Goal: Information Seeking & Learning: Learn about a topic

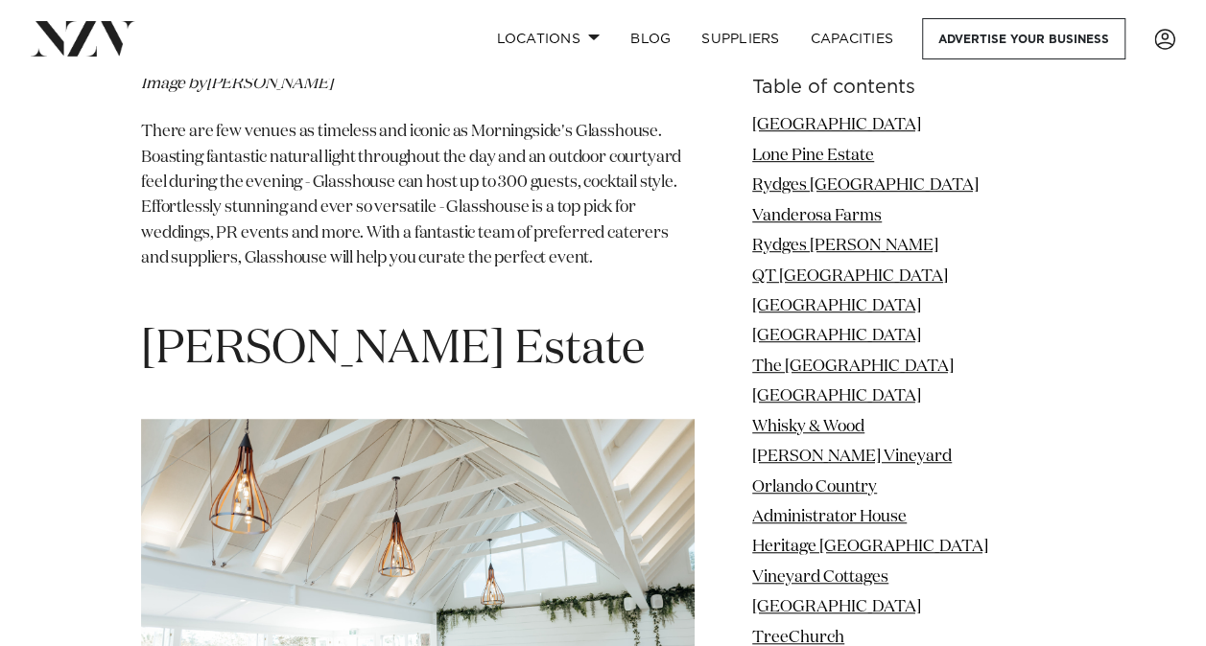
scroll to position [25610, 0]
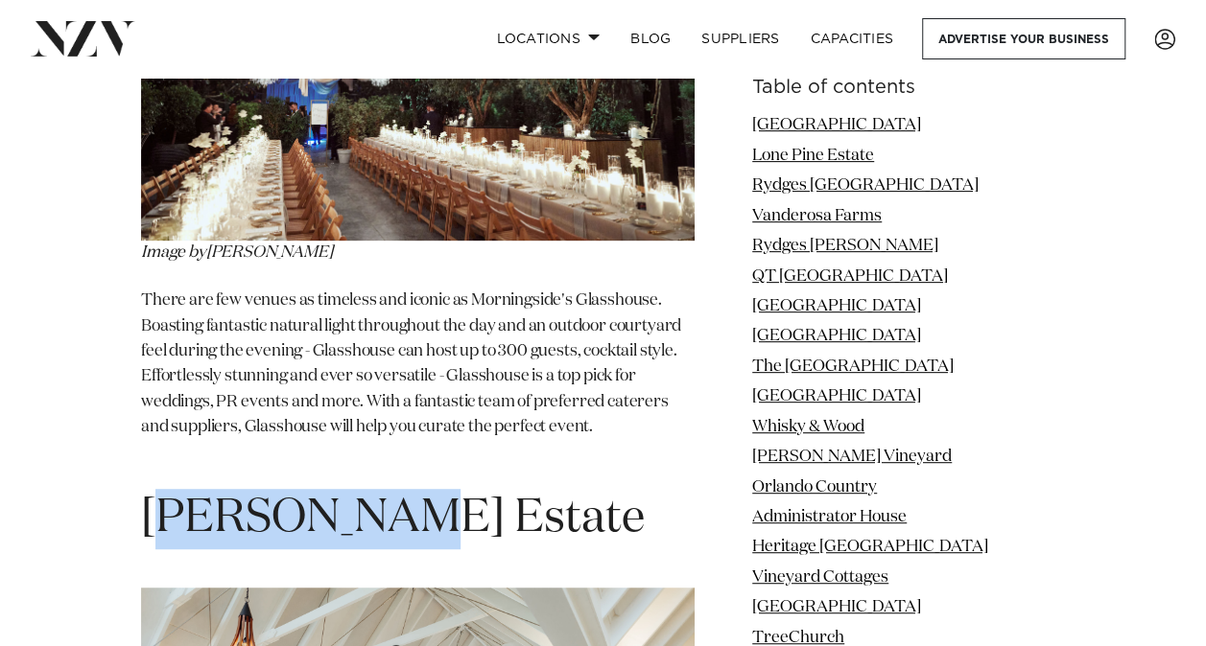
drag, startPoint x: 383, startPoint y: 422, endPoint x: 160, endPoint y: 412, distance: 222.7
click at [160, 489] on h1 "[PERSON_NAME] Estate" at bounding box center [417, 519] width 553 height 60
click at [159, 496] on span "[PERSON_NAME] Estate" at bounding box center [393, 519] width 504 height 46
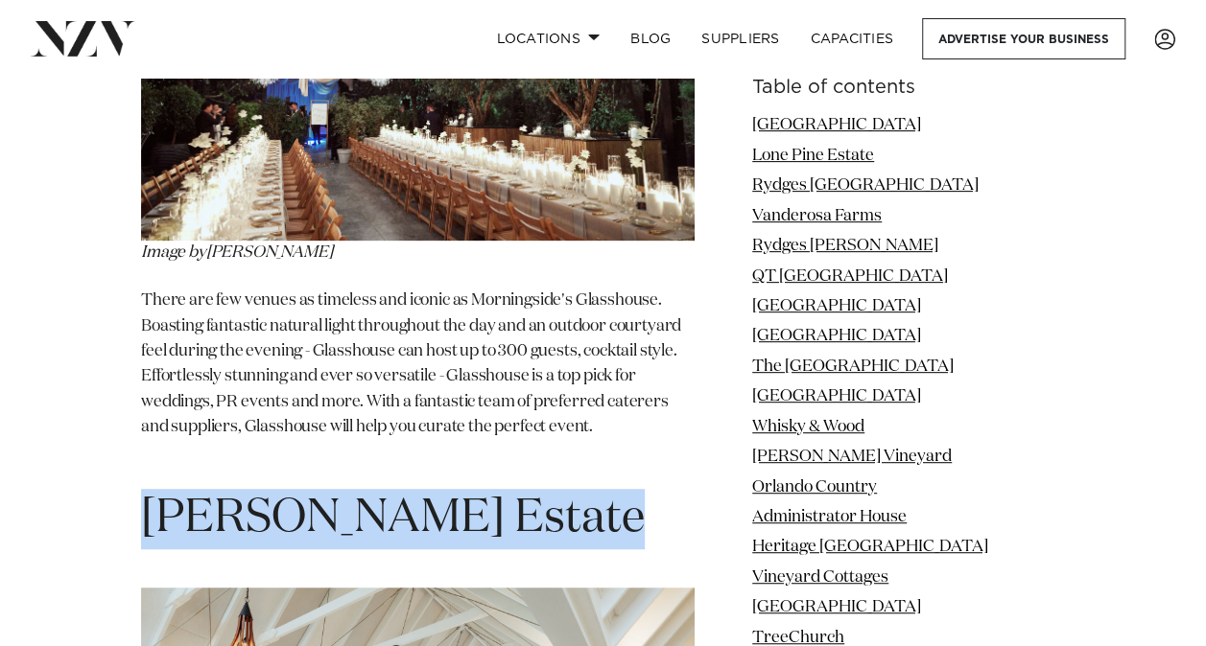
click at [159, 496] on span "[PERSON_NAME] Estate" at bounding box center [393, 519] width 504 height 46
copy section "[PERSON_NAME] Estate"
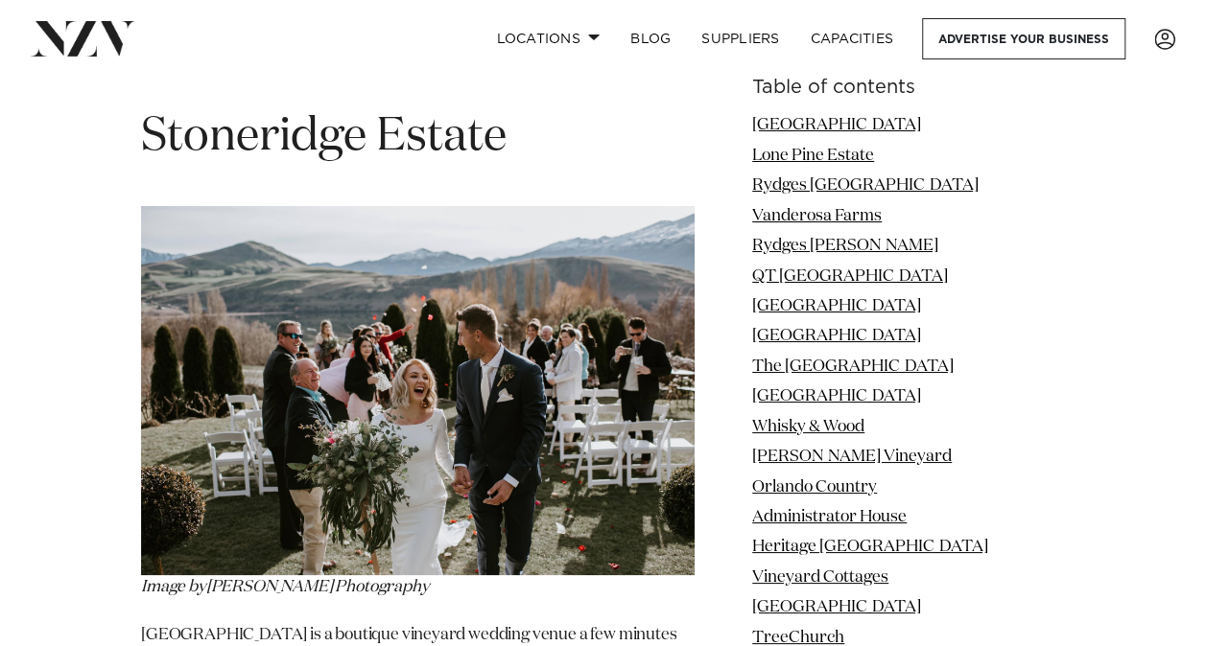
scroll to position [28679, 0]
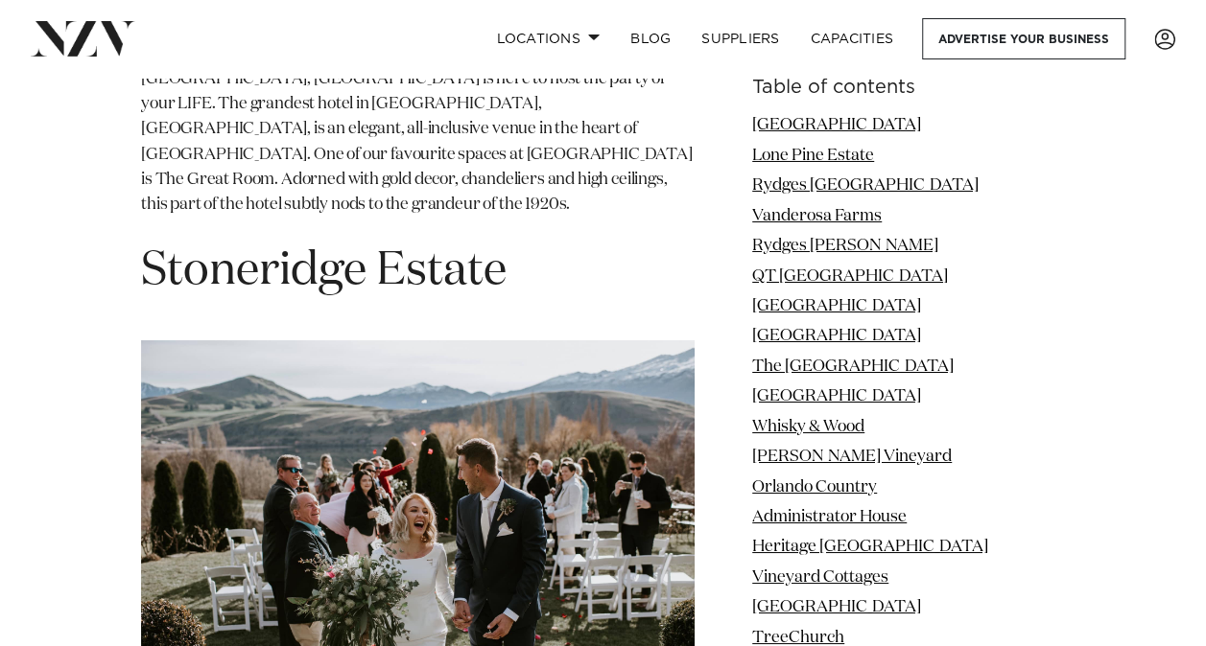
scroll to position [28583, 0]
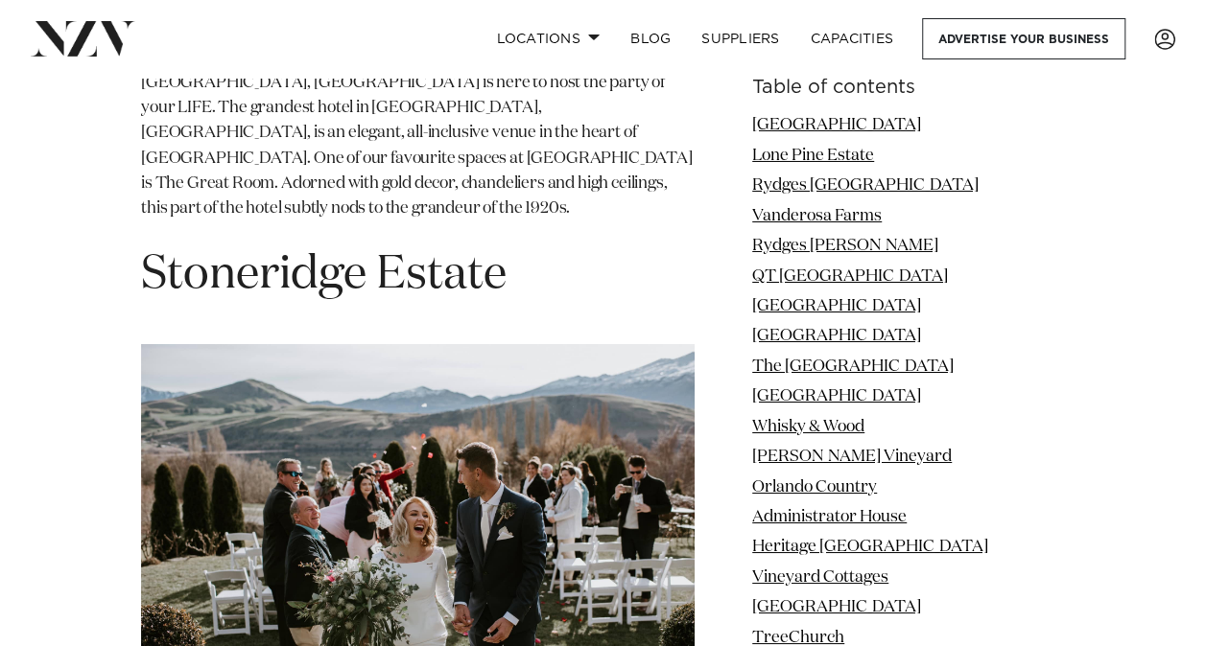
click at [345, 252] on span "Stoneridge Estate" at bounding box center [323, 275] width 365 height 46
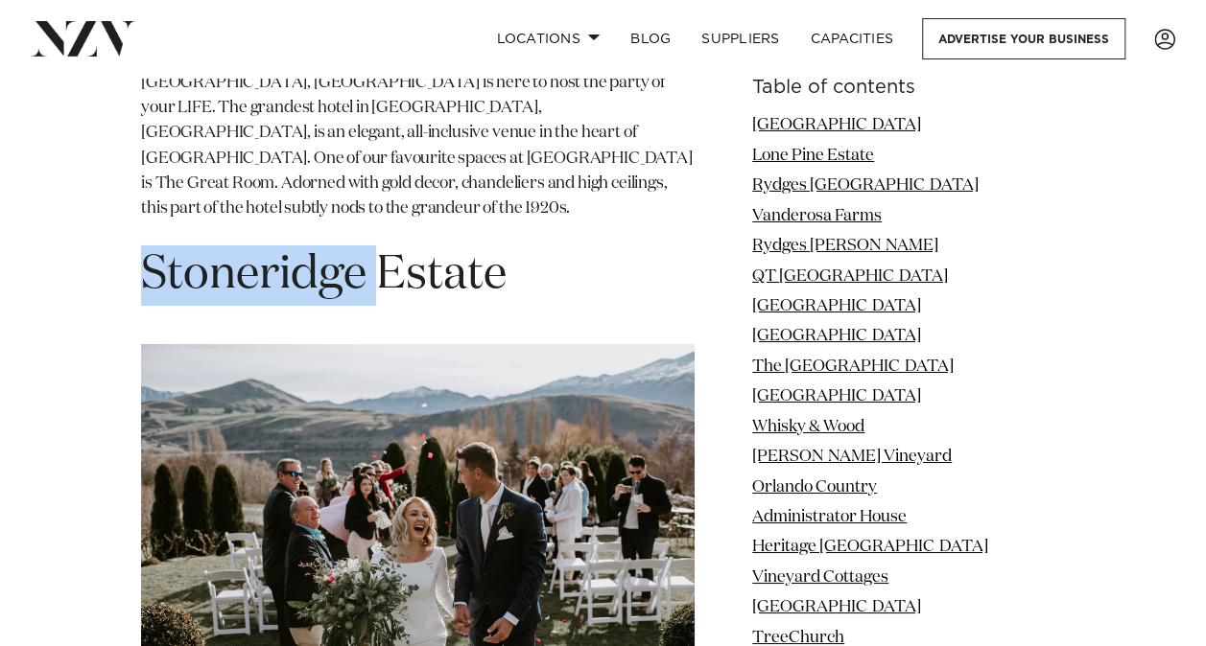
click at [344, 252] on span "Stoneridge Estate" at bounding box center [323, 275] width 365 height 46
copy section "Stoneridge Estate"
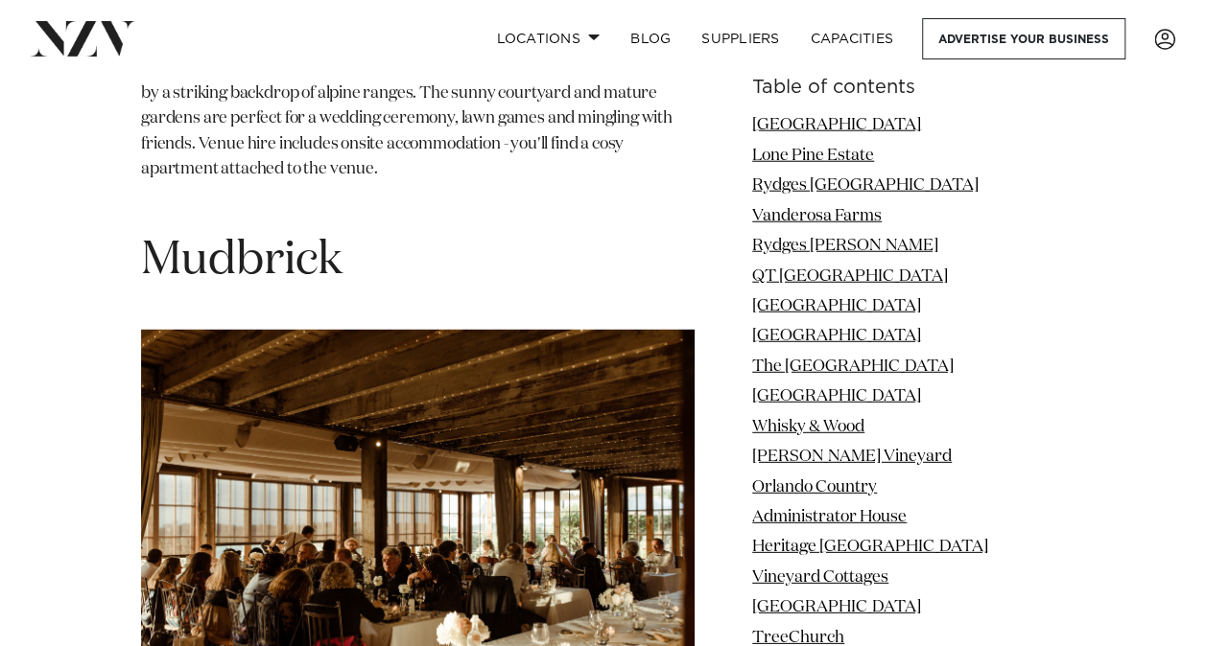
scroll to position [34818, 0]
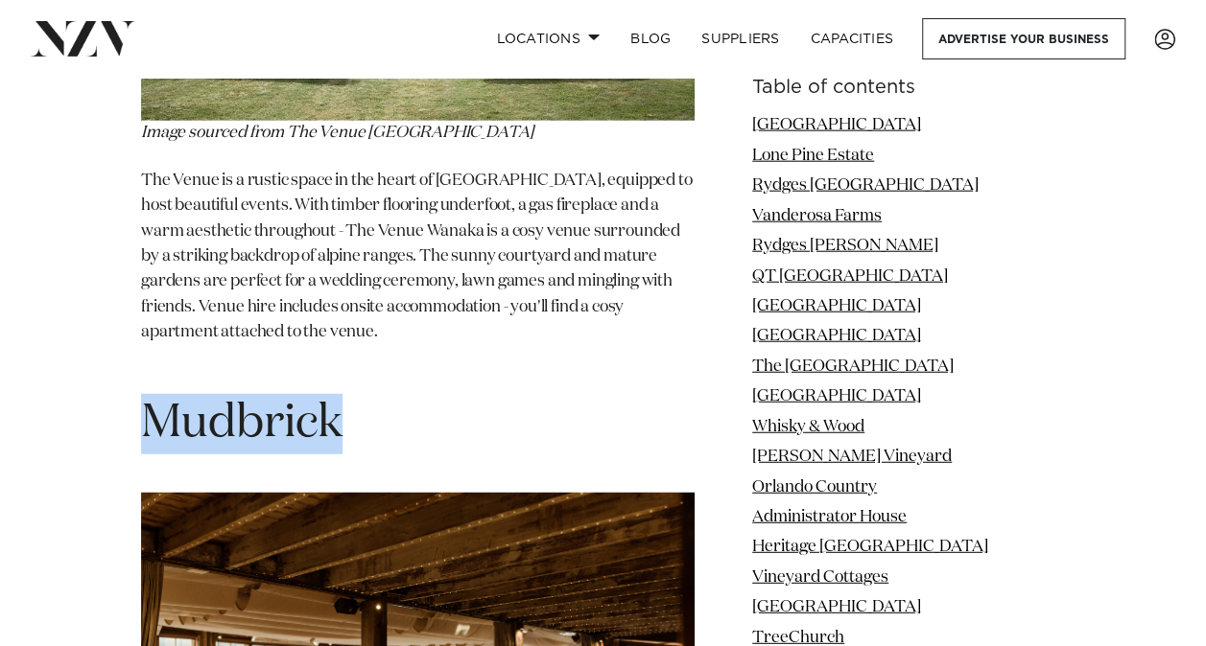
drag, startPoint x: 364, startPoint y: 403, endPoint x: 121, endPoint y: 360, distance: 246.5
copy span "Mudbrick"
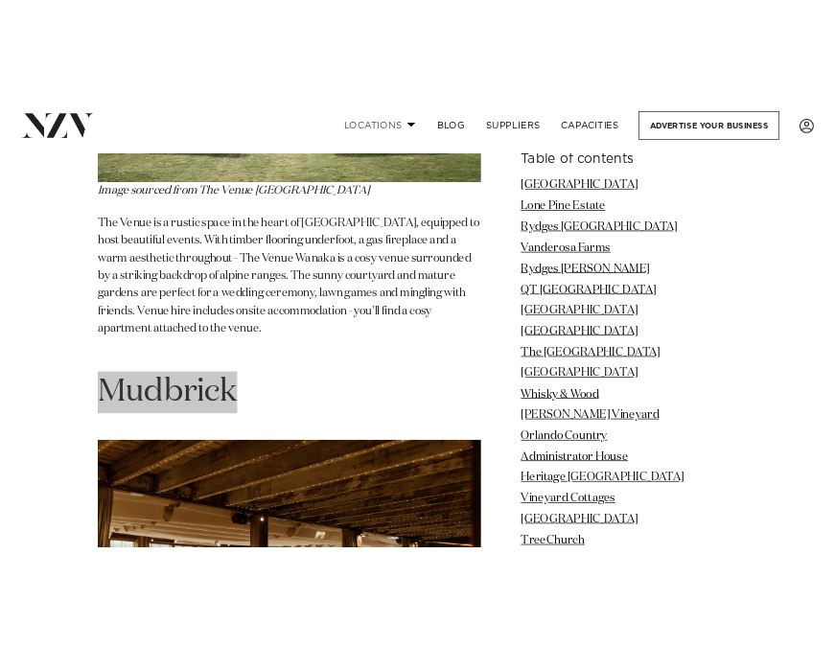
scroll to position [34587, 0]
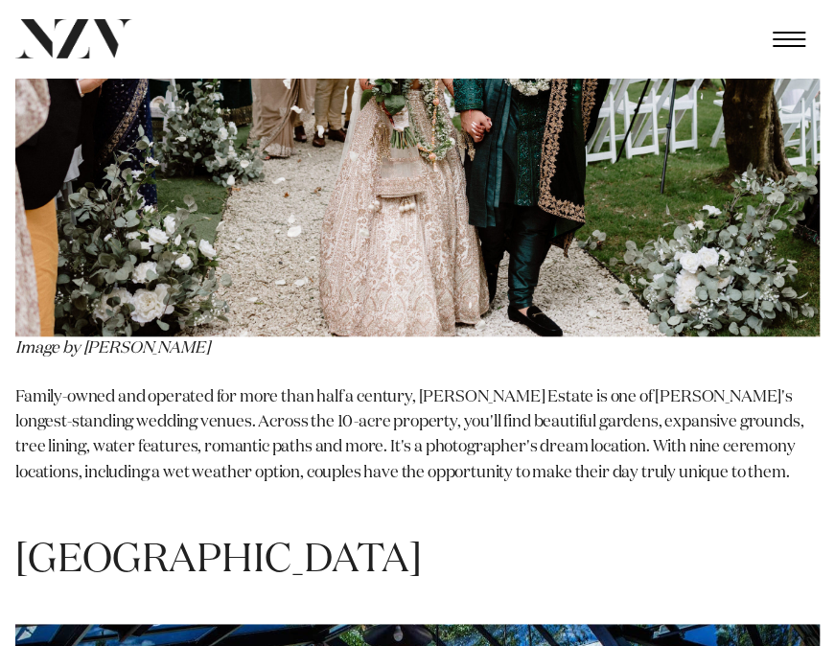
click at [468, 535] on h1 "[GEOGRAPHIC_DATA]" at bounding box center [417, 561] width 805 height 52
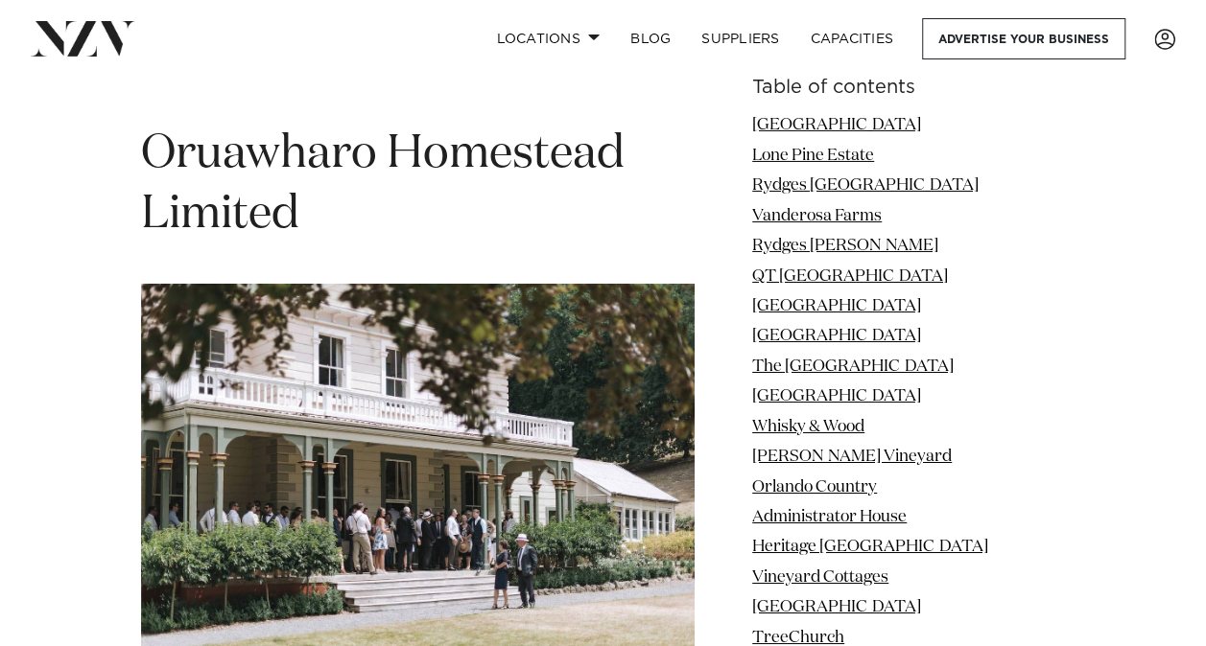
scroll to position [46462, 0]
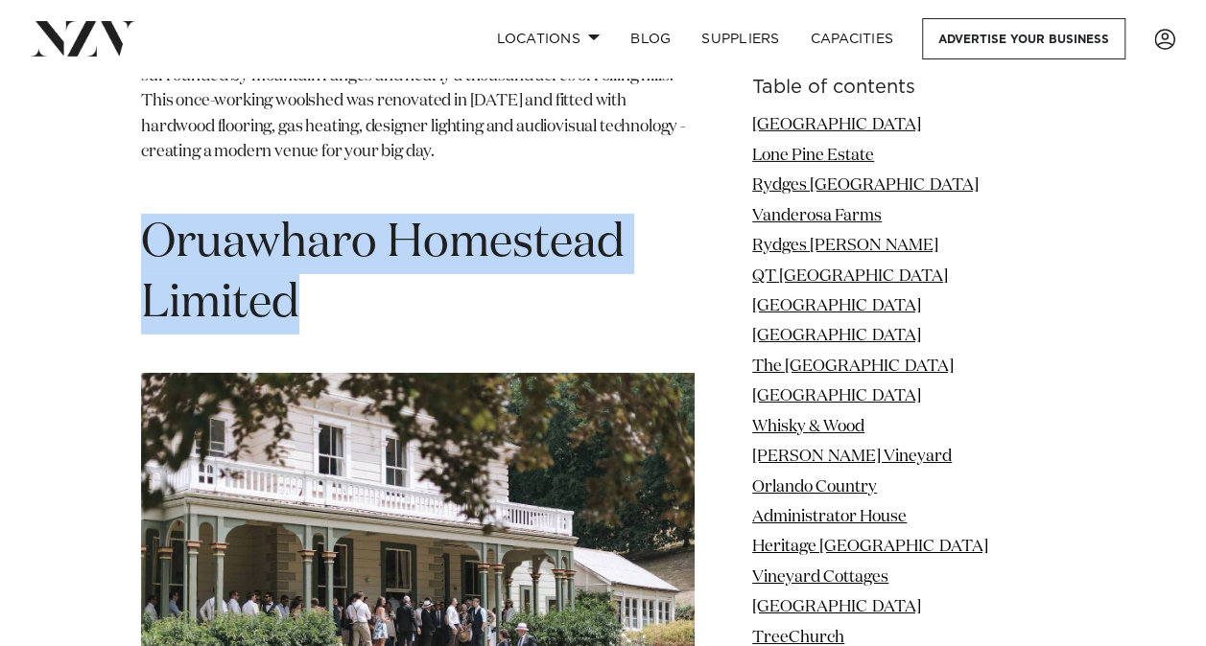
drag, startPoint x: 344, startPoint y: 150, endPoint x: 129, endPoint y: 83, distance: 224.8
copy span "Oruawharo Homestead Limited"
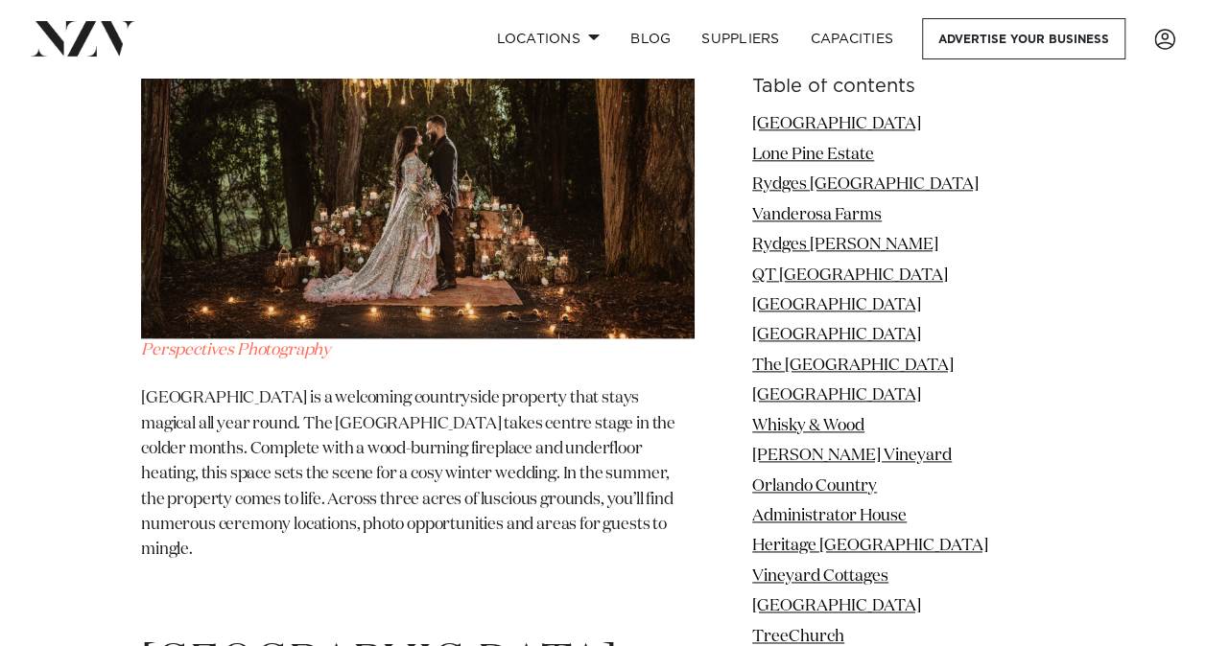
scroll to position [69962, 0]
